Goal: Answer question/provide support

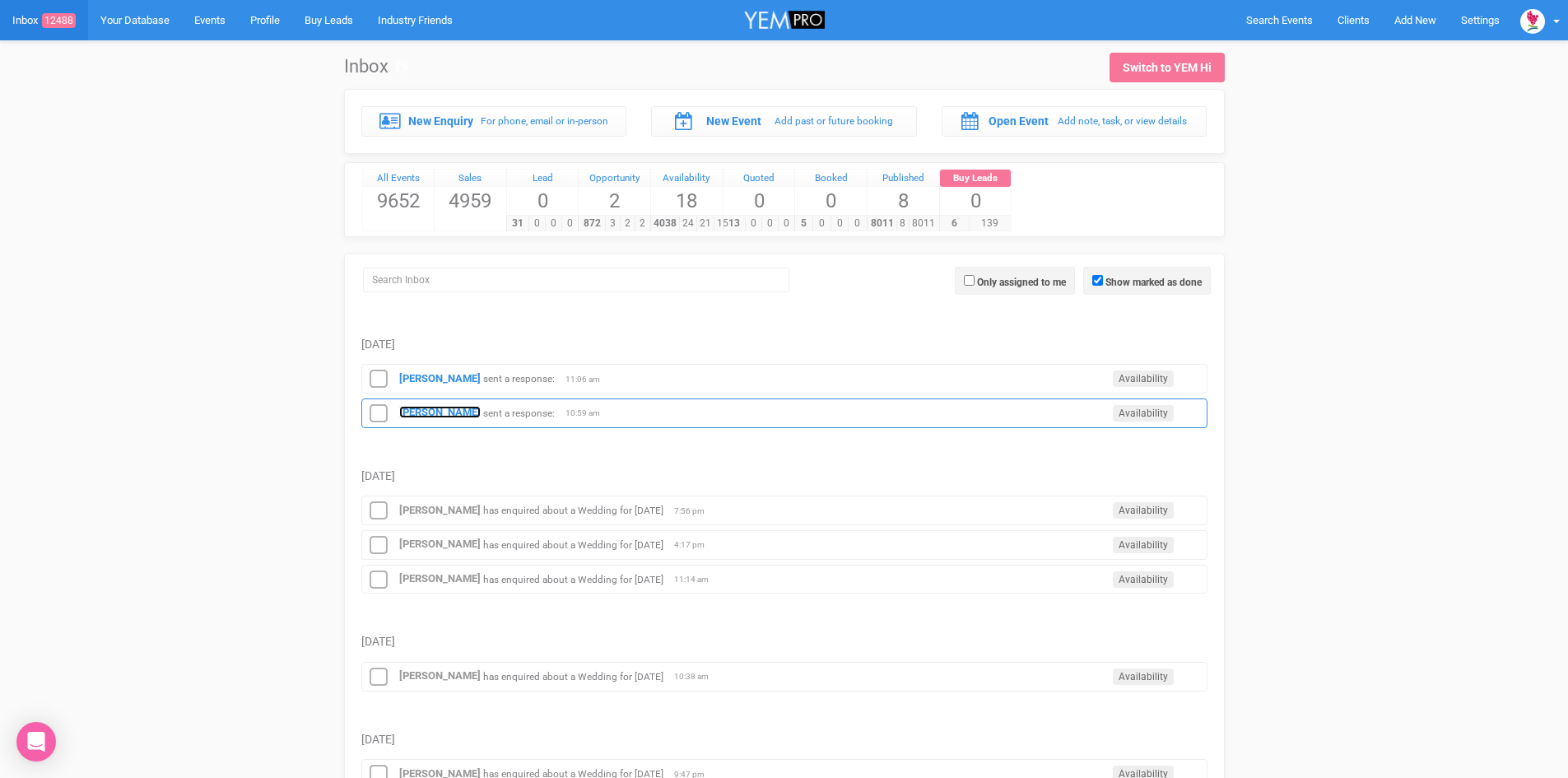
click at [428, 407] on strong "[PERSON_NAME]" at bounding box center [440, 411] width 82 height 13
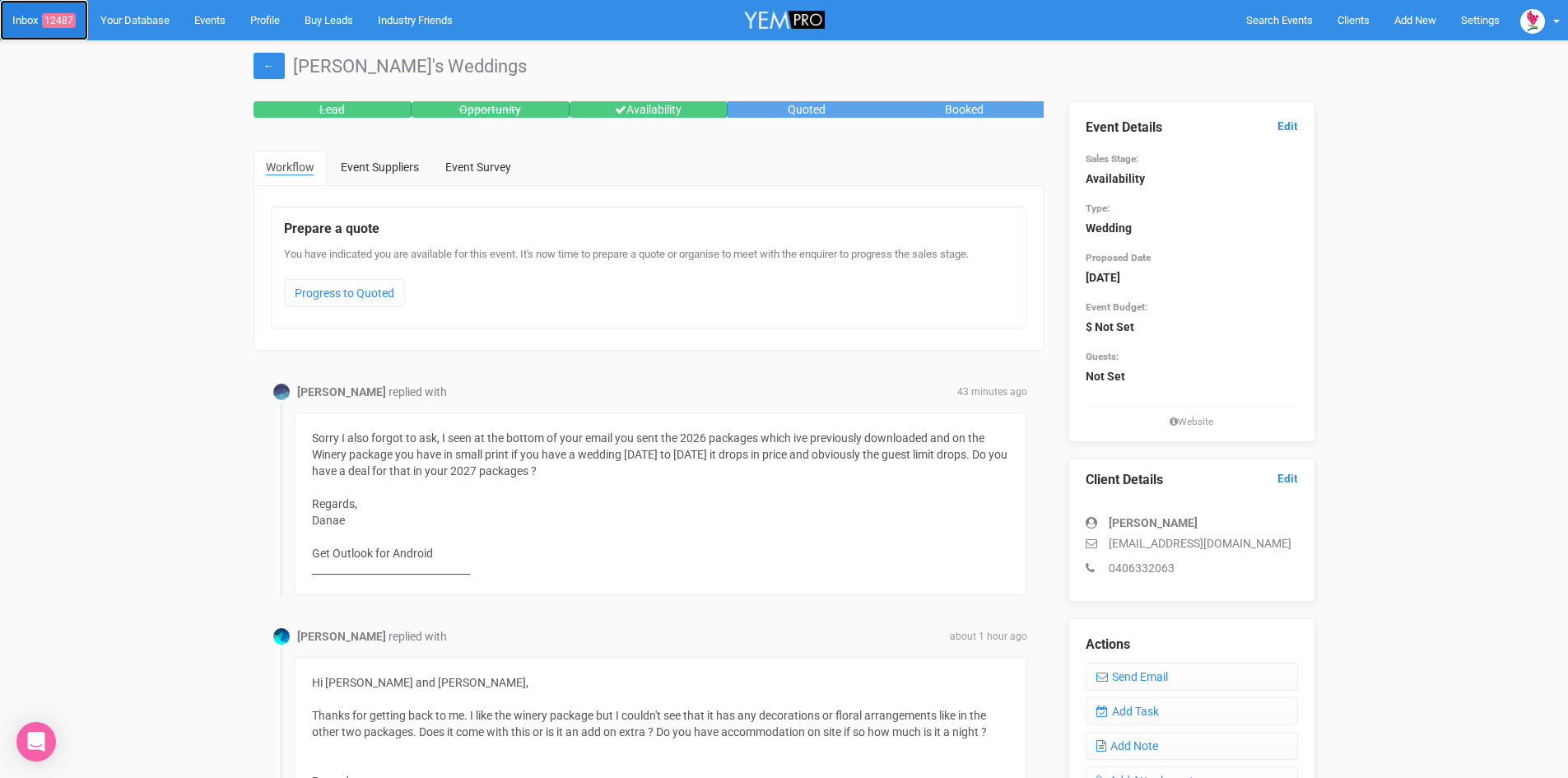
click at [68, 15] on span "12487" at bounding box center [59, 20] width 34 height 14
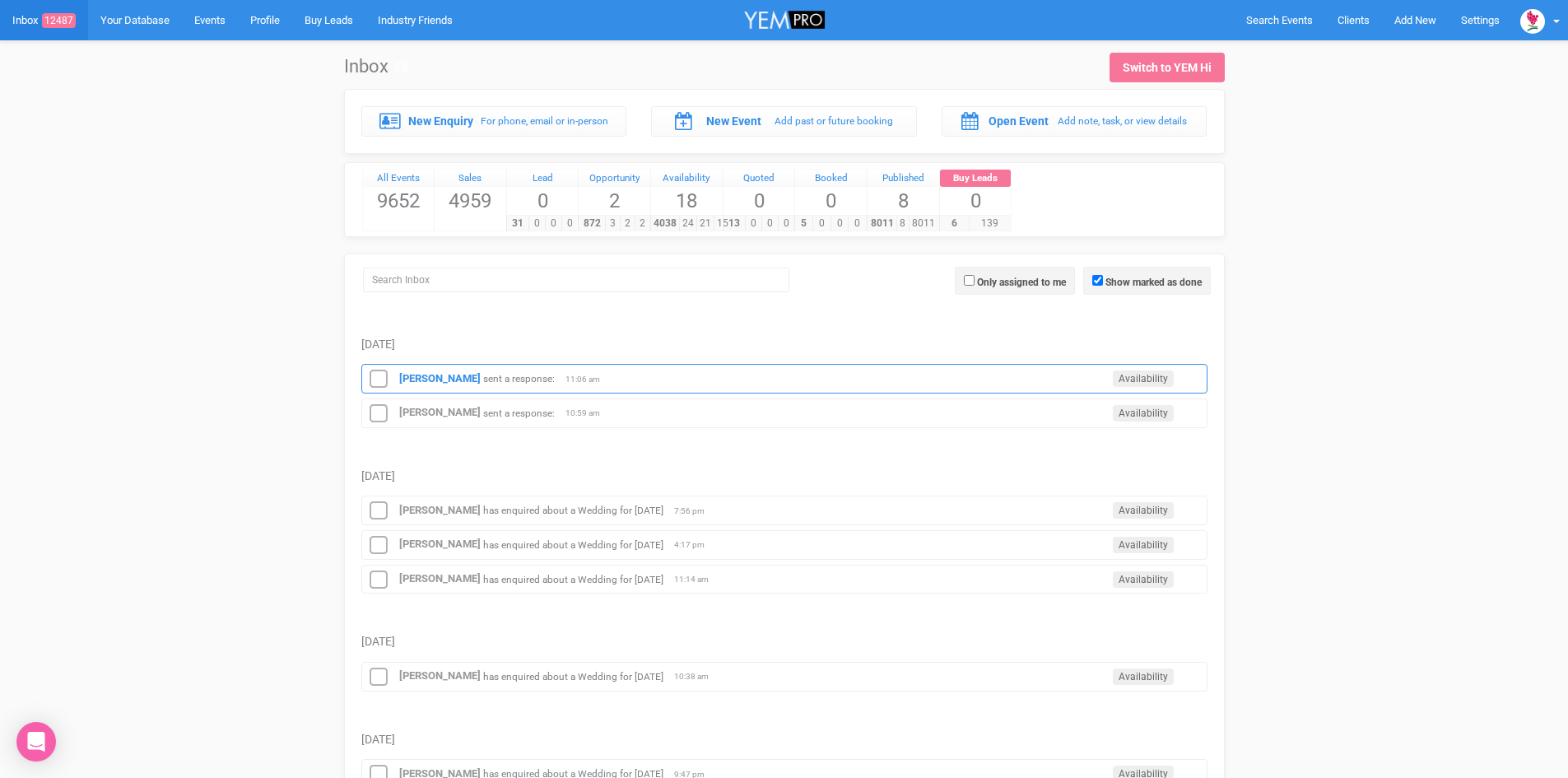
click at [414, 369] on div "[PERSON_NAME] sent a response: Availability 11:06 am" at bounding box center [784, 378] width 846 height 30
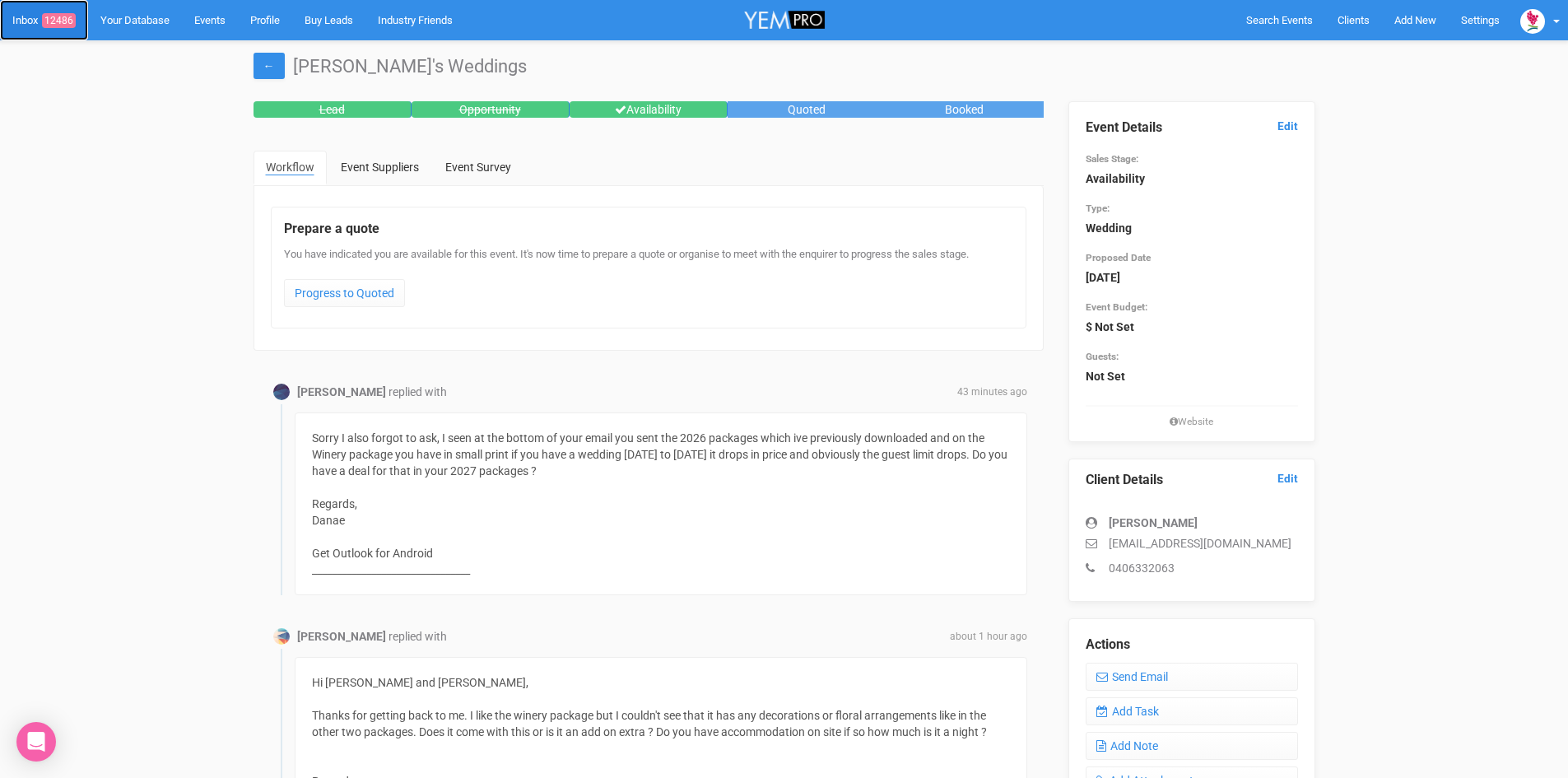
click at [65, 15] on span "12486" at bounding box center [59, 20] width 34 height 14
